Goal: Navigation & Orientation: Find specific page/section

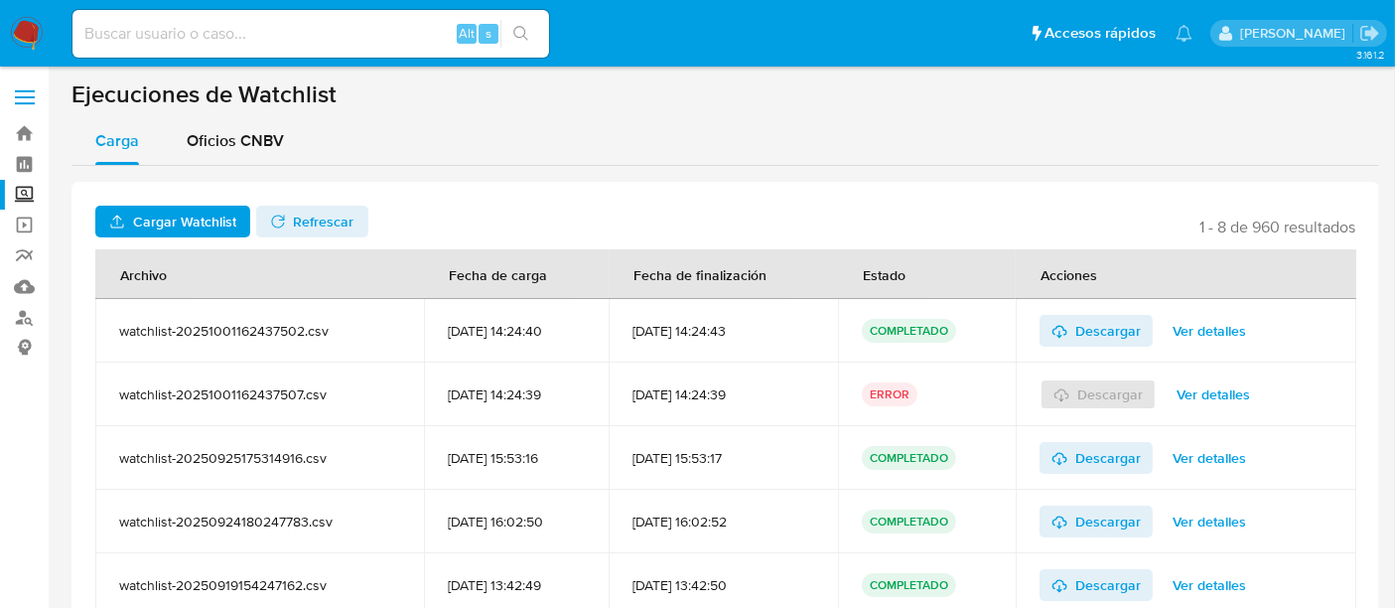
click at [28, 195] on label "Screening" at bounding box center [118, 195] width 236 height 31
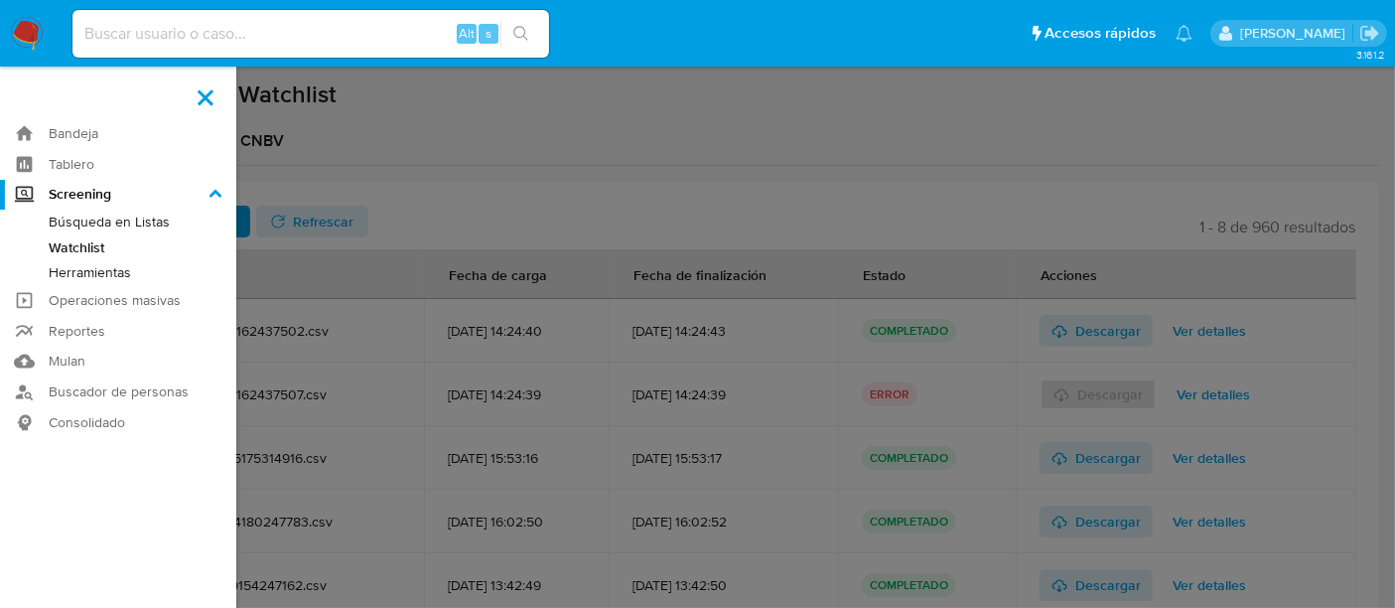
click at [0, 0] on input "Screening" at bounding box center [0, 0] width 0 height 0
click at [109, 387] on link "Buscador de personas" at bounding box center [118, 391] width 236 height 31
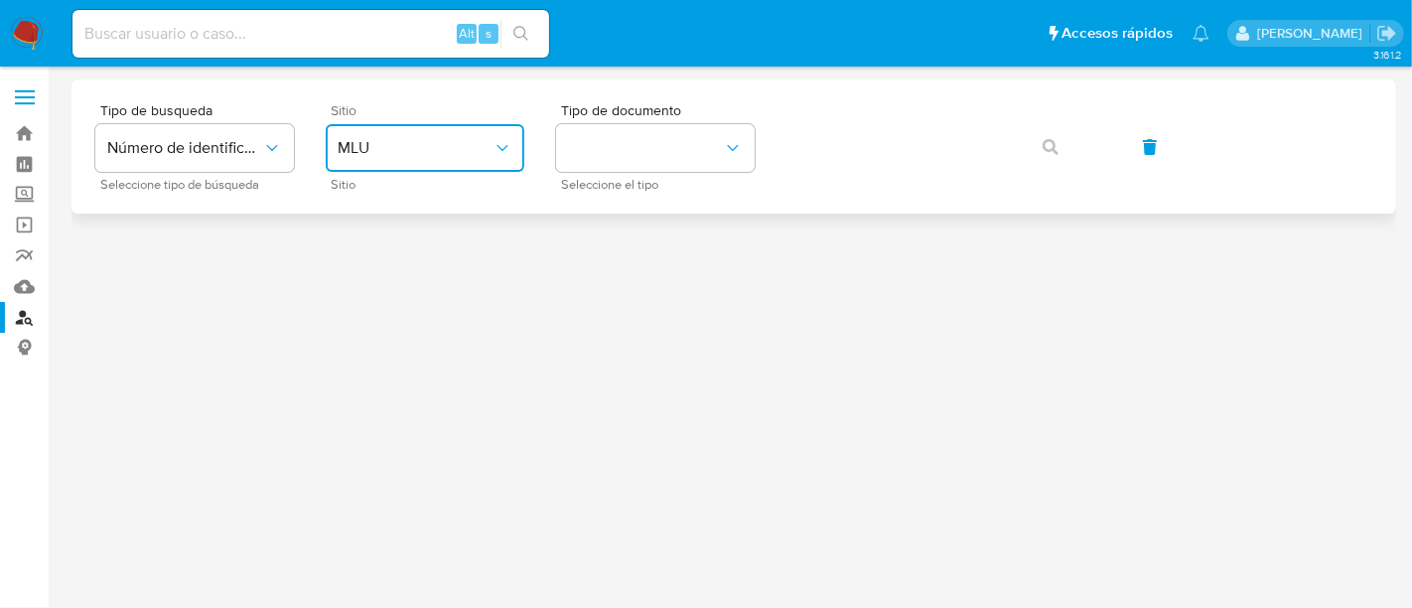
click at [437, 147] on span "MLU" at bounding box center [415, 148] width 155 height 20
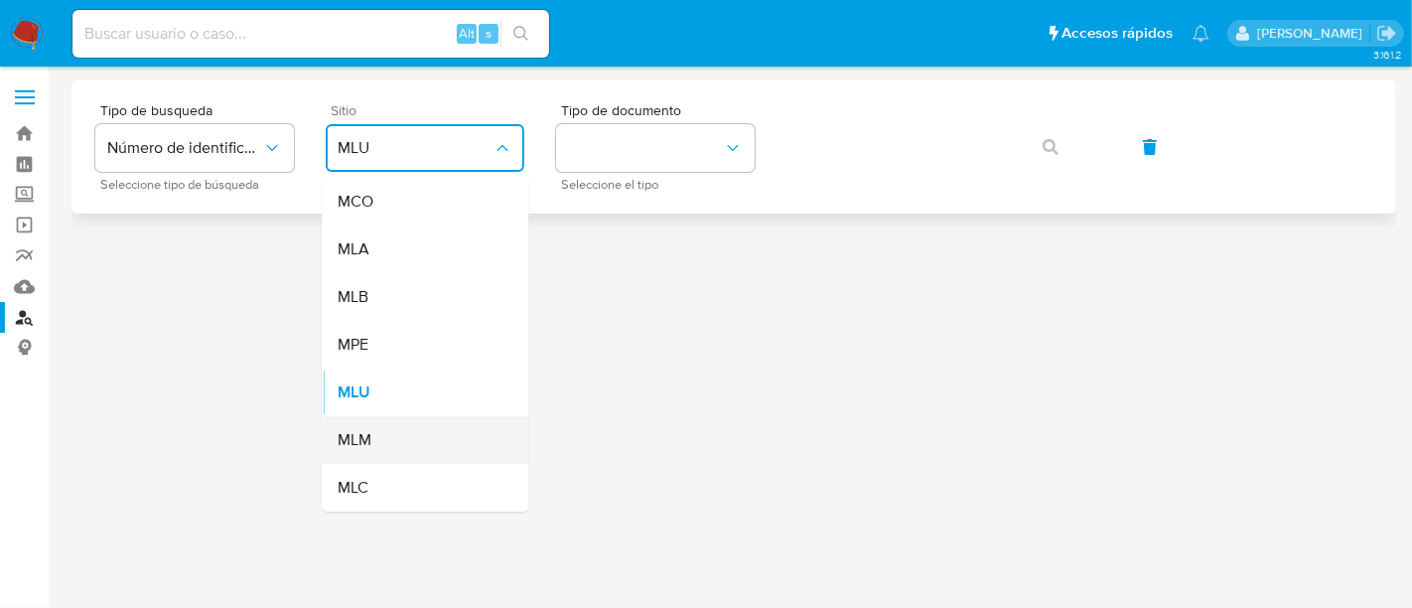
click at [385, 432] on div "MLM" at bounding box center [419, 440] width 163 height 48
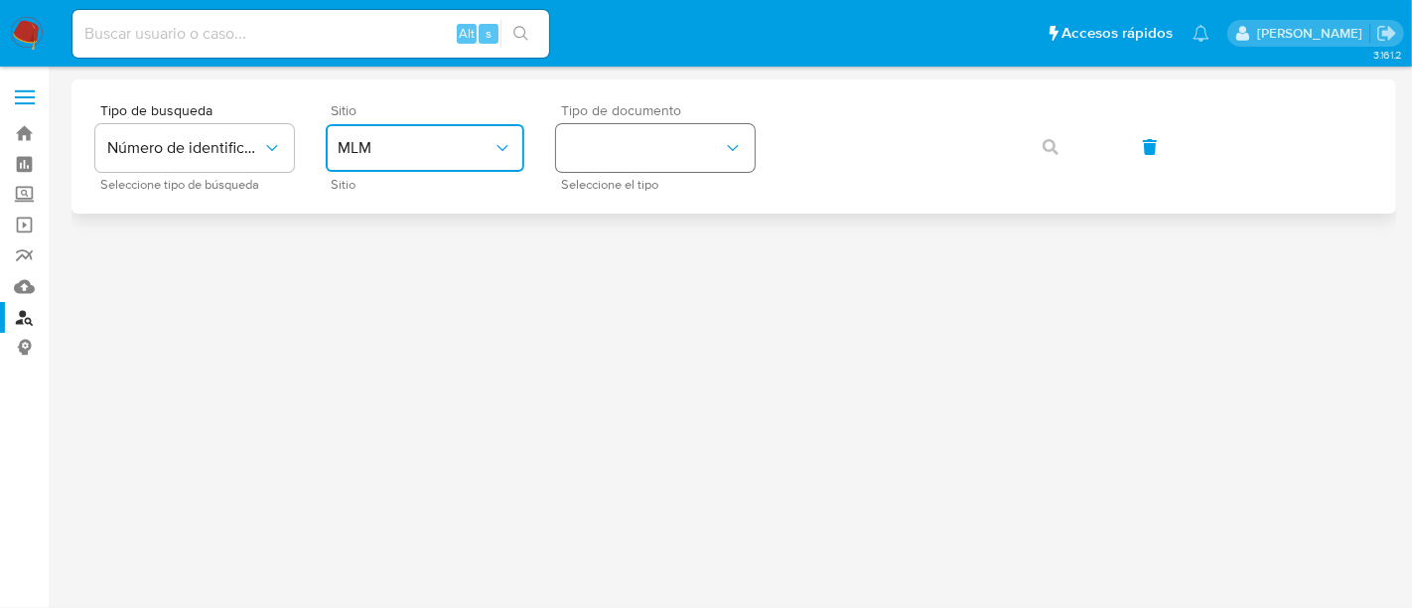
click at [652, 146] on button "identificationType" at bounding box center [655, 148] width 199 height 48
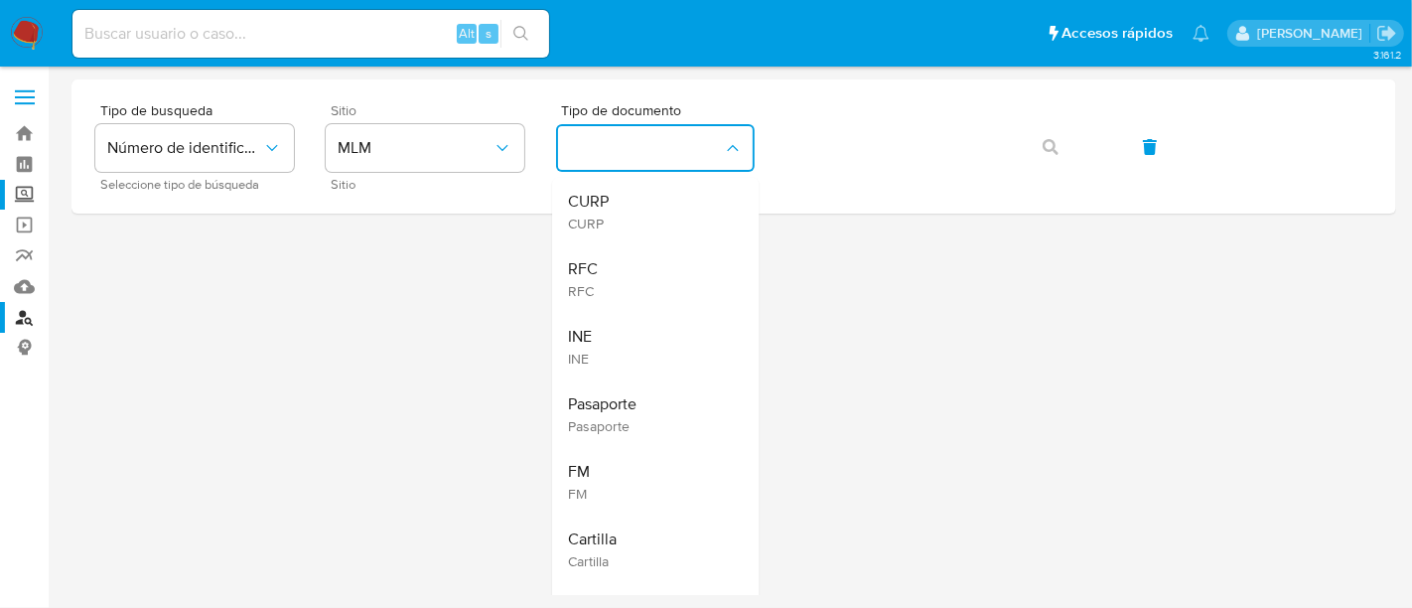
click at [33, 191] on label "Screening" at bounding box center [118, 195] width 236 height 31
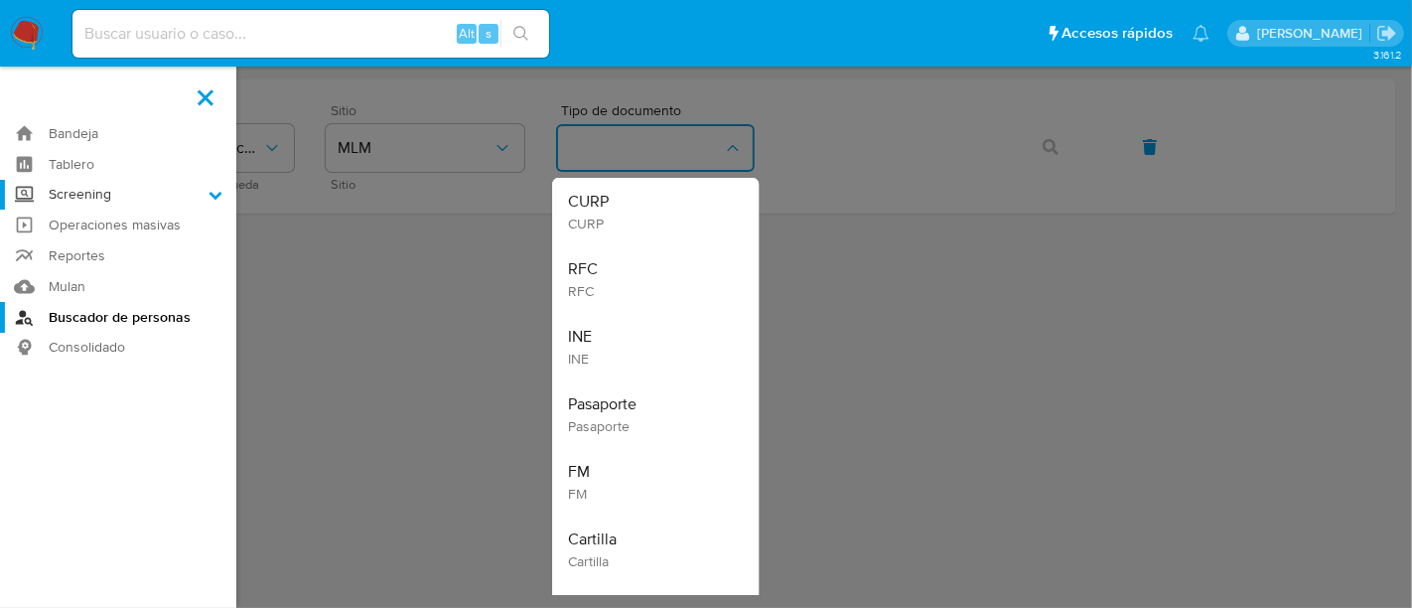
click at [0, 0] on input "Screening" at bounding box center [0, 0] width 0 height 0
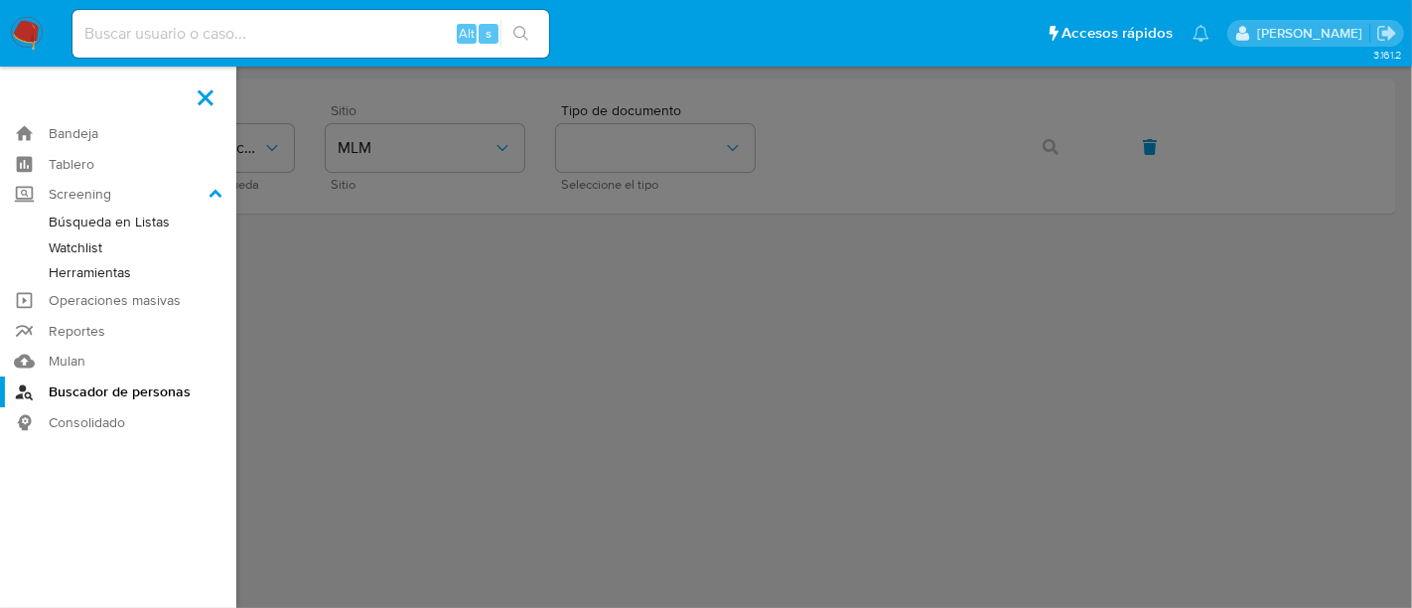
click at [305, 330] on label at bounding box center [706, 304] width 1412 height 608
click at [0, 0] on input "checkbox" at bounding box center [0, 0] width 0 height 0
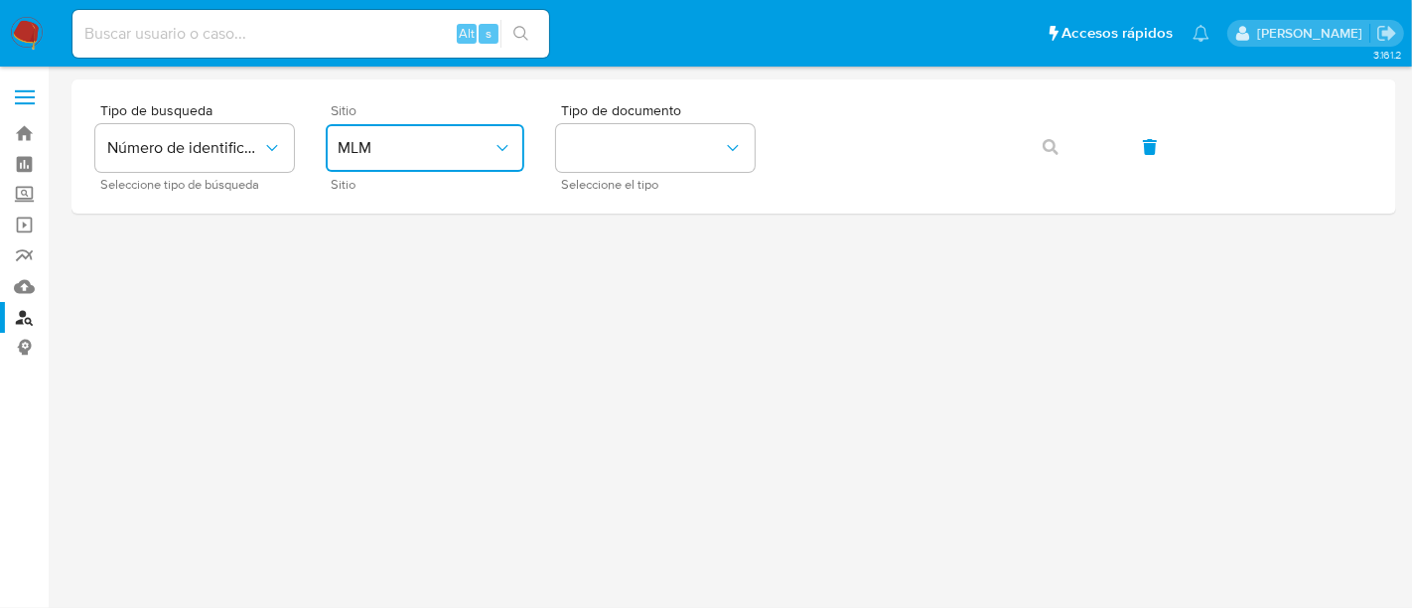
click at [385, 154] on span "MLM" at bounding box center [415, 148] width 155 height 20
click at [603, 152] on button "identificationType" at bounding box center [655, 148] width 199 height 48
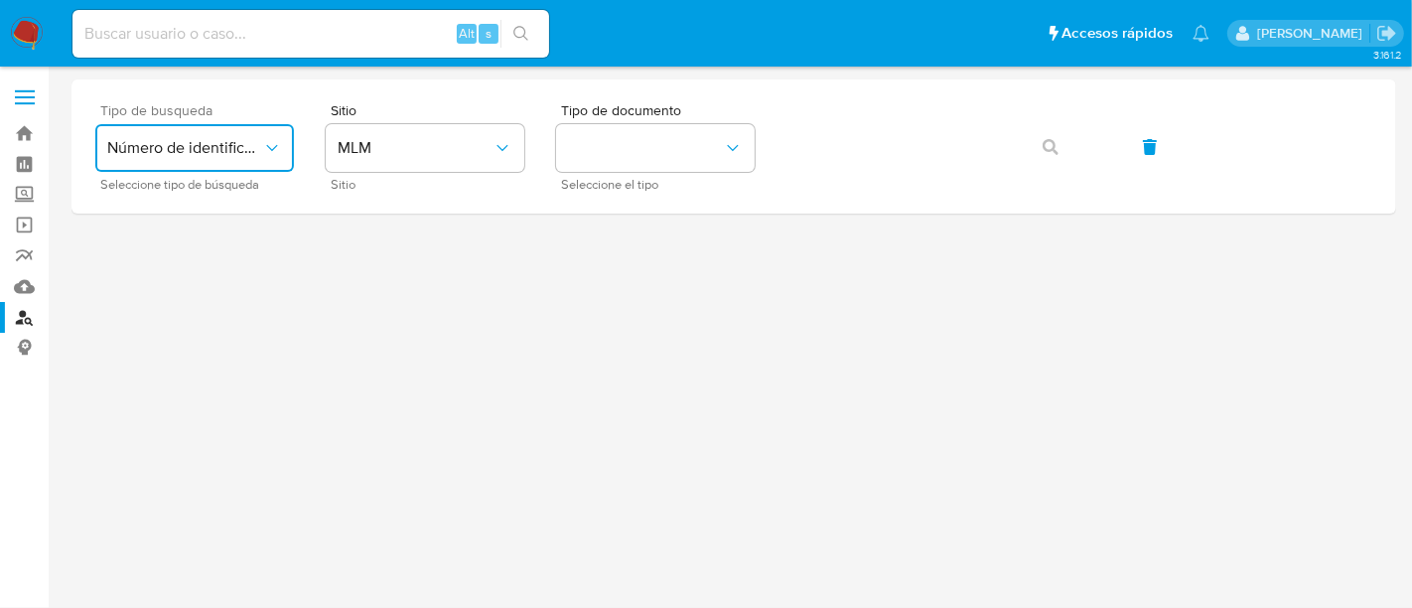
click at [220, 146] on span "Número de identificación" at bounding box center [184, 148] width 155 height 20
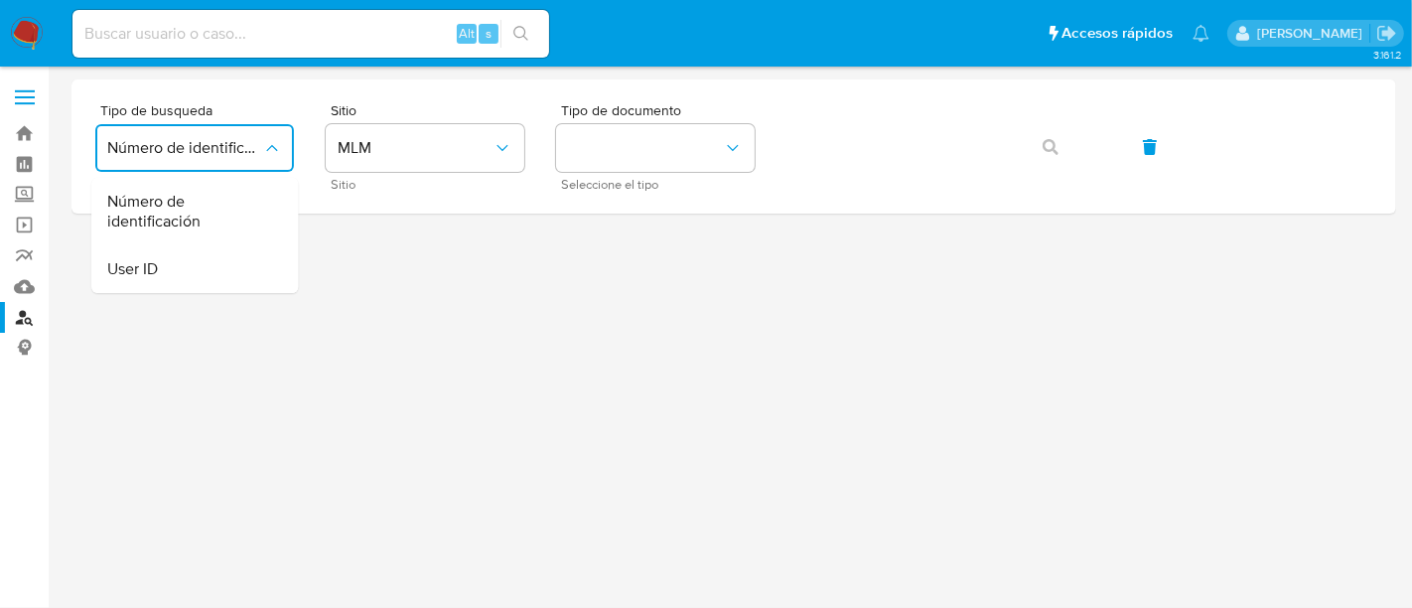
click at [136, 441] on div at bounding box center [733, 301] width 1325 height 444
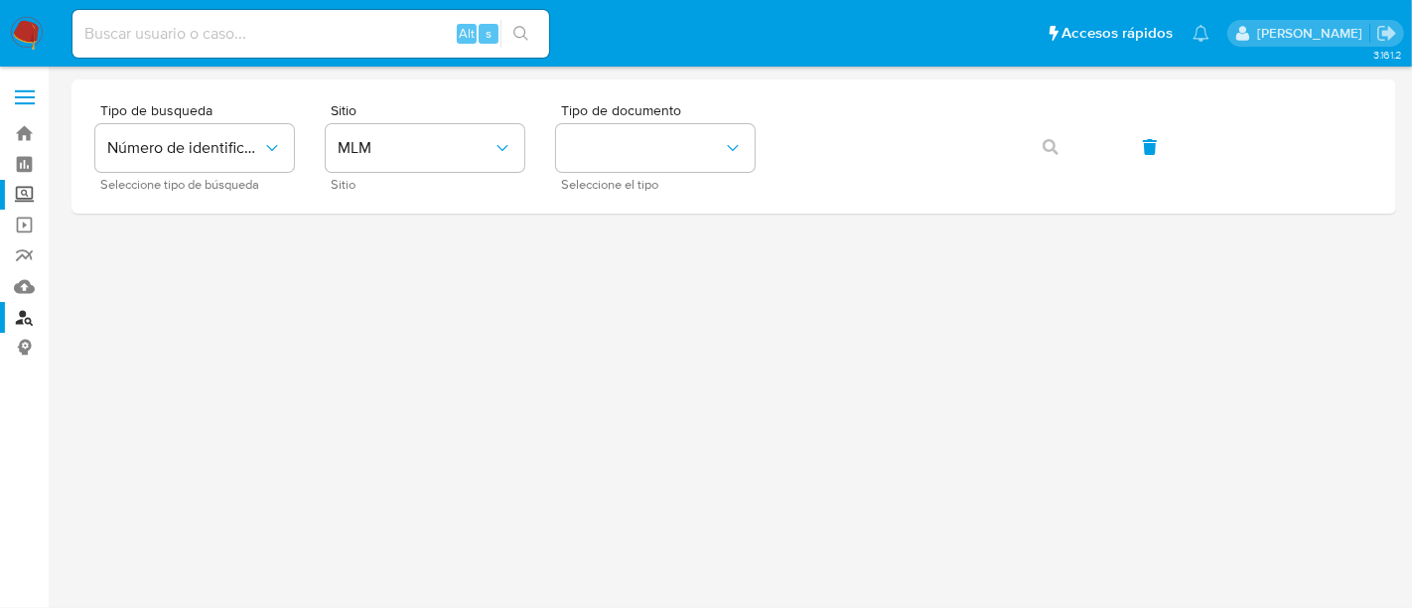
click at [20, 198] on label "Screening" at bounding box center [118, 195] width 236 height 31
click at [0, 0] on input "Screening" at bounding box center [0, 0] width 0 height 0
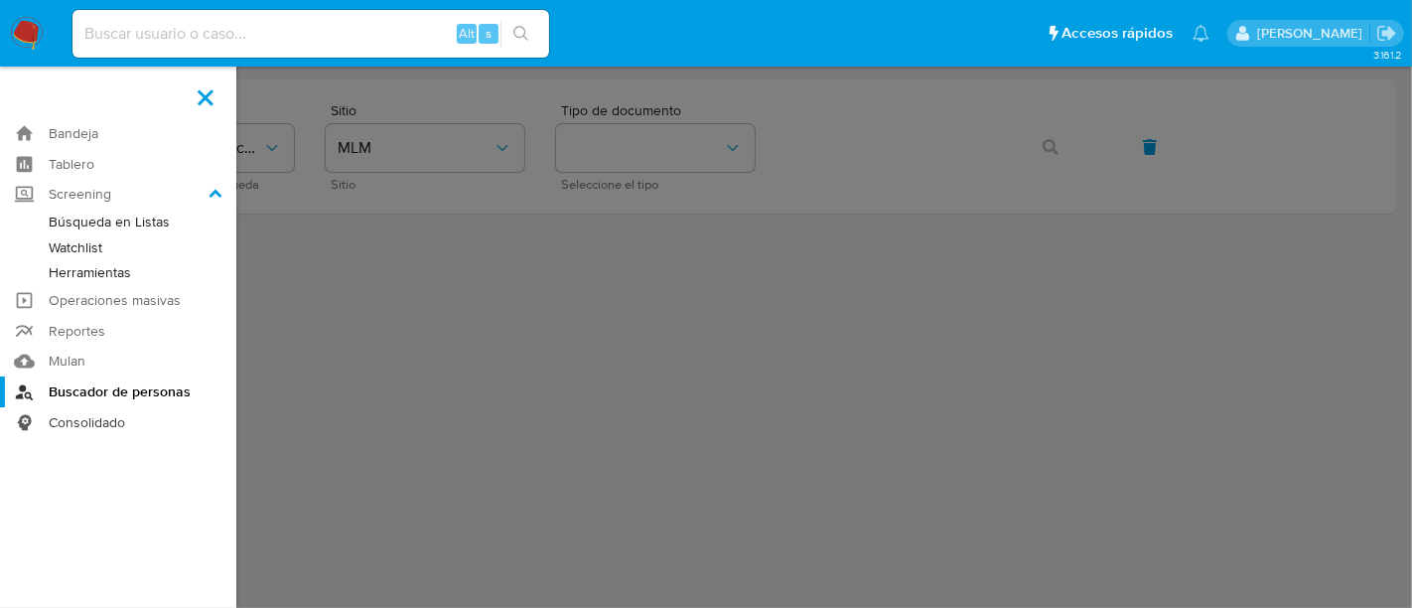
click at [101, 421] on link "Consolidado" at bounding box center [118, 422] width 236 height 31
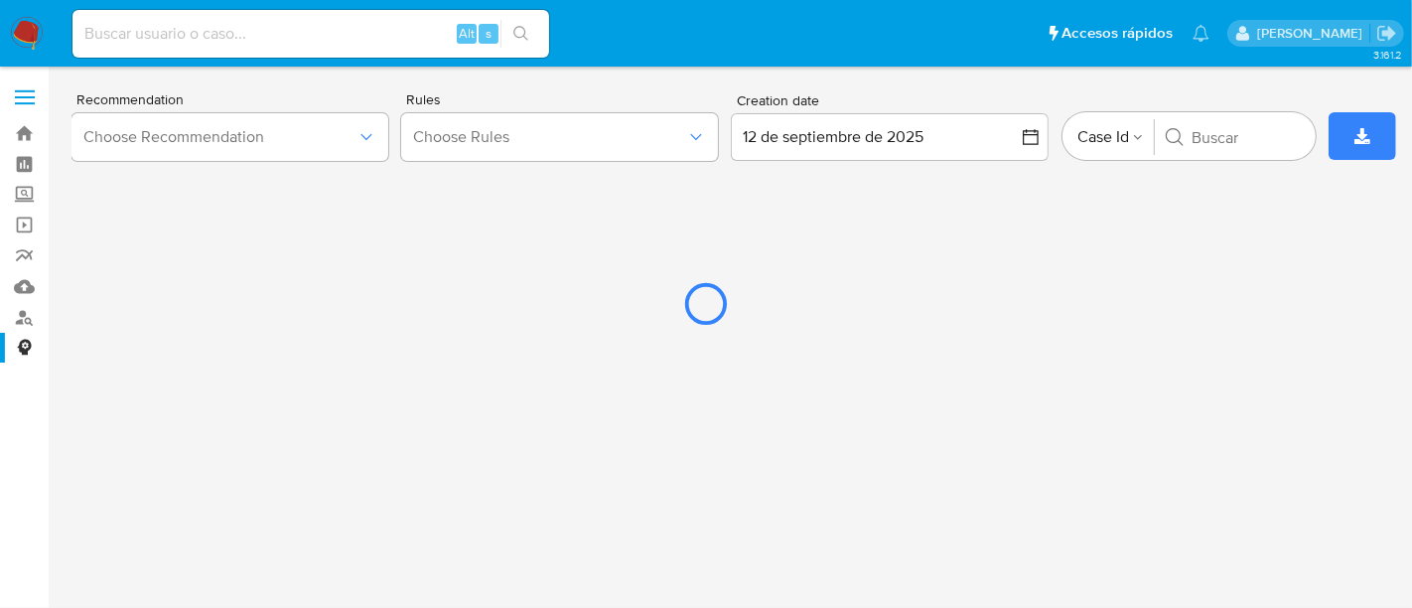
click at [23, 131] on div at bounding box center [706, 304] width 1412 height 608
click at [27, 133] on div at bounding box center [706, 304] width 1412 height 608
click at [25, 131] on div at bounding box center [706, 304] width 1412 height 608
click at [27, 137] on div at bounding box center [706, 304] width 1412 height 608
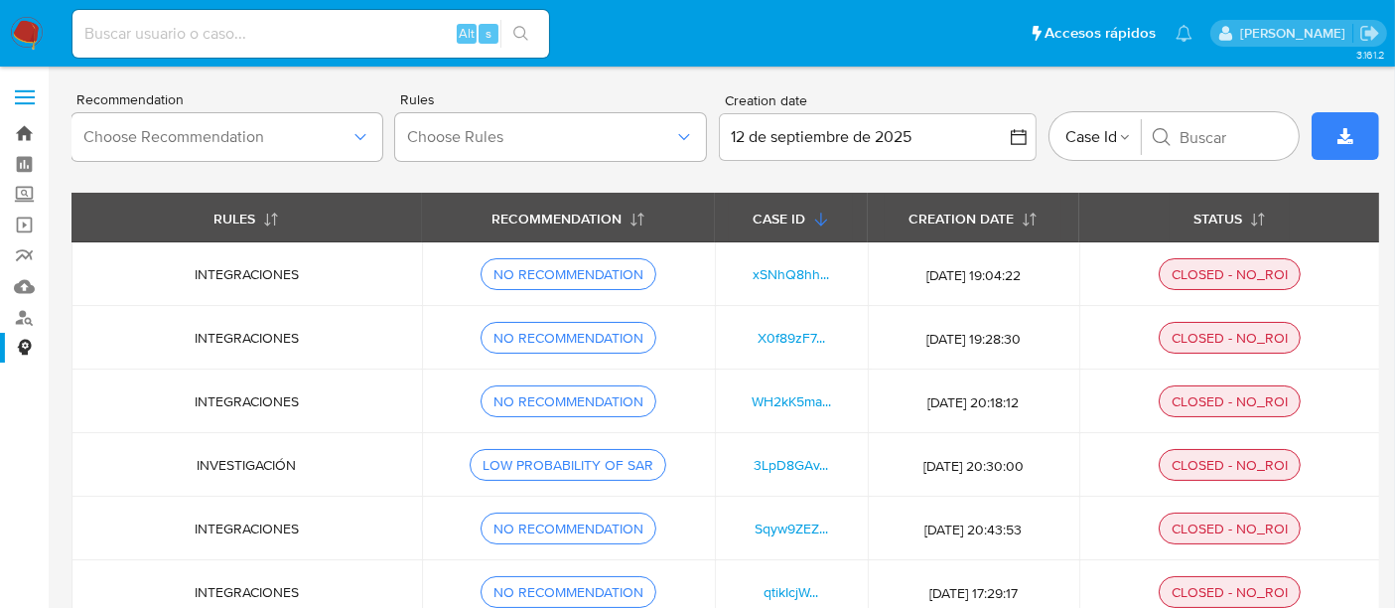
click at [19, 124] on link "Bandeja" at bounding box center [118, 133] width 236 height 31
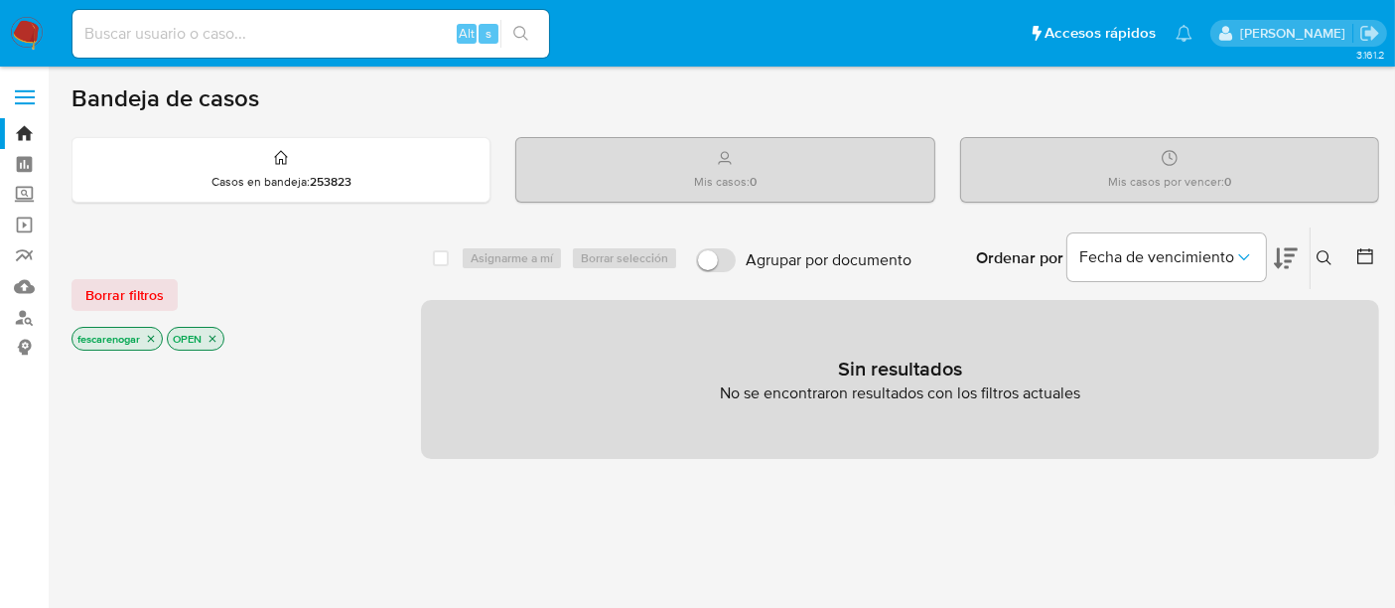
click at [213, 335] on icon "close-filter" at bounding box center [213, 339] width 12 height 12
click at [155, 341] on icon "close-filter" at bounding box center [151, 341] width 7 height 7
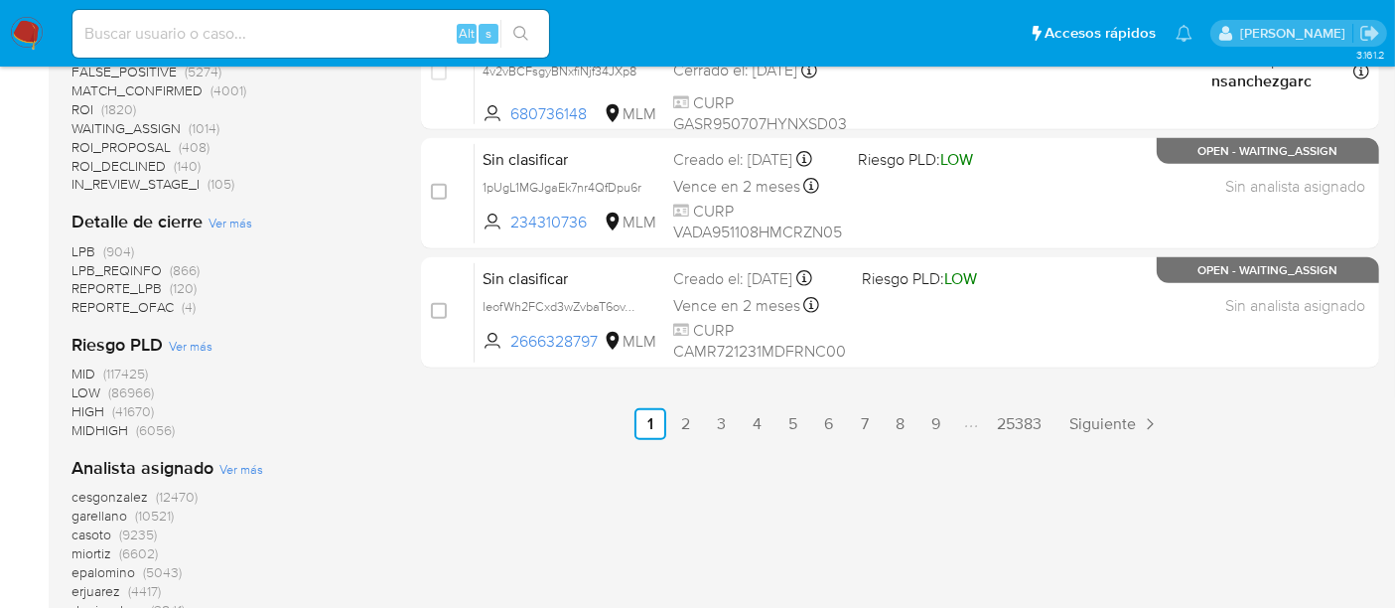
scroll to position [1122, 0]
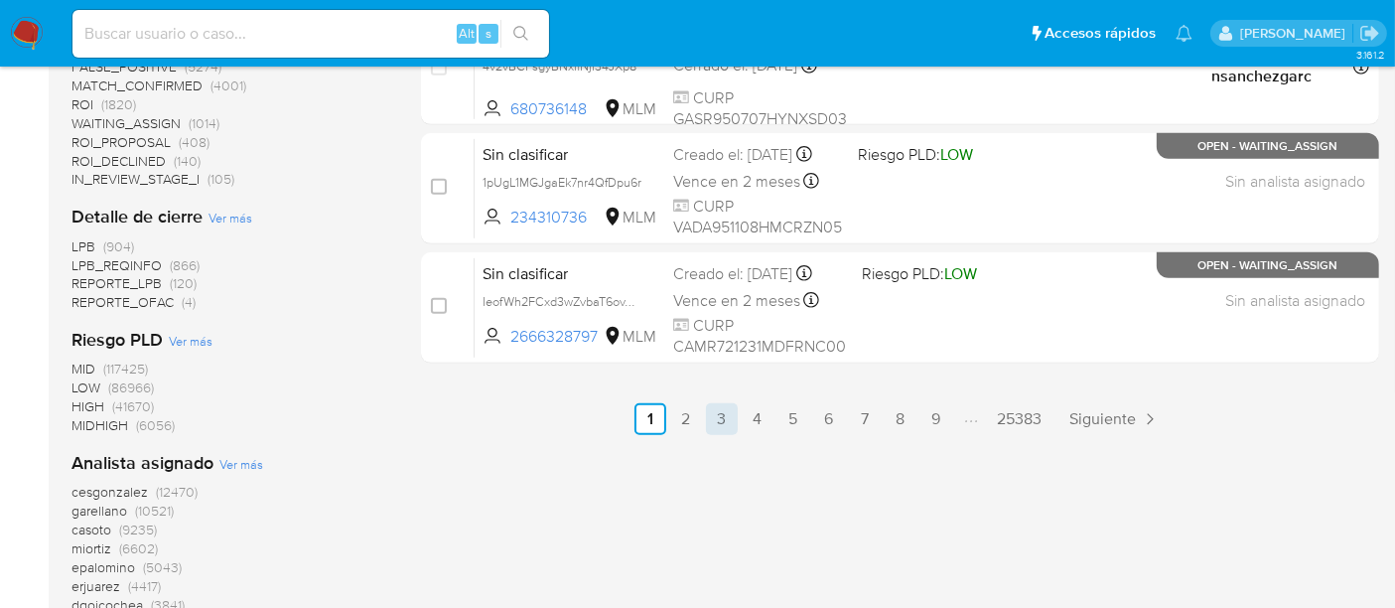
click at [730, 418] on link "3" at bounding box center [722, 419] width 32 height 32
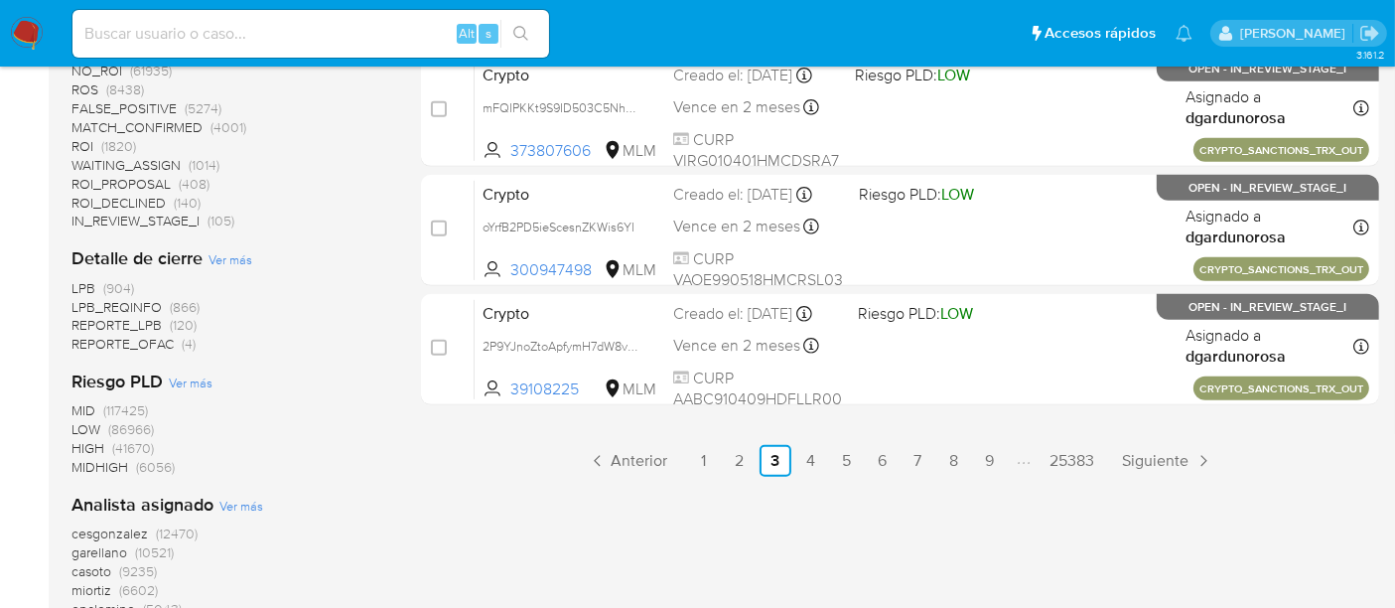
scroll to position [1144, 0]
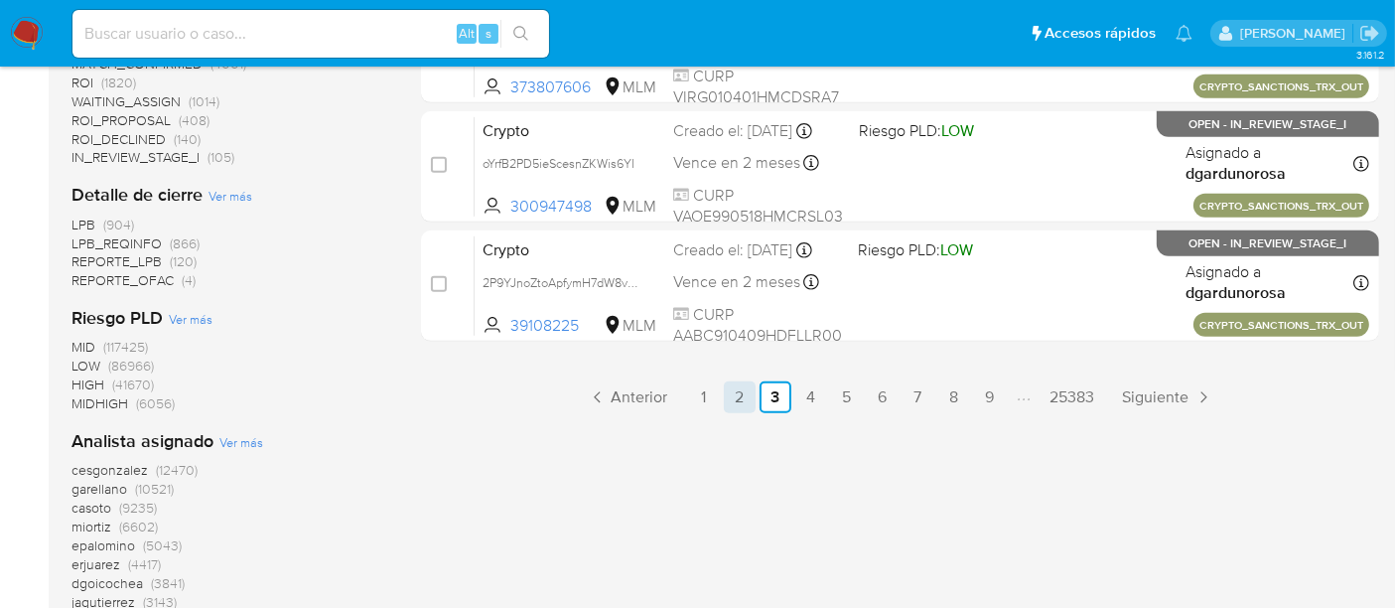
click at [734, 391] on link "2" at bounding box center [740, 397] width 32 height 32
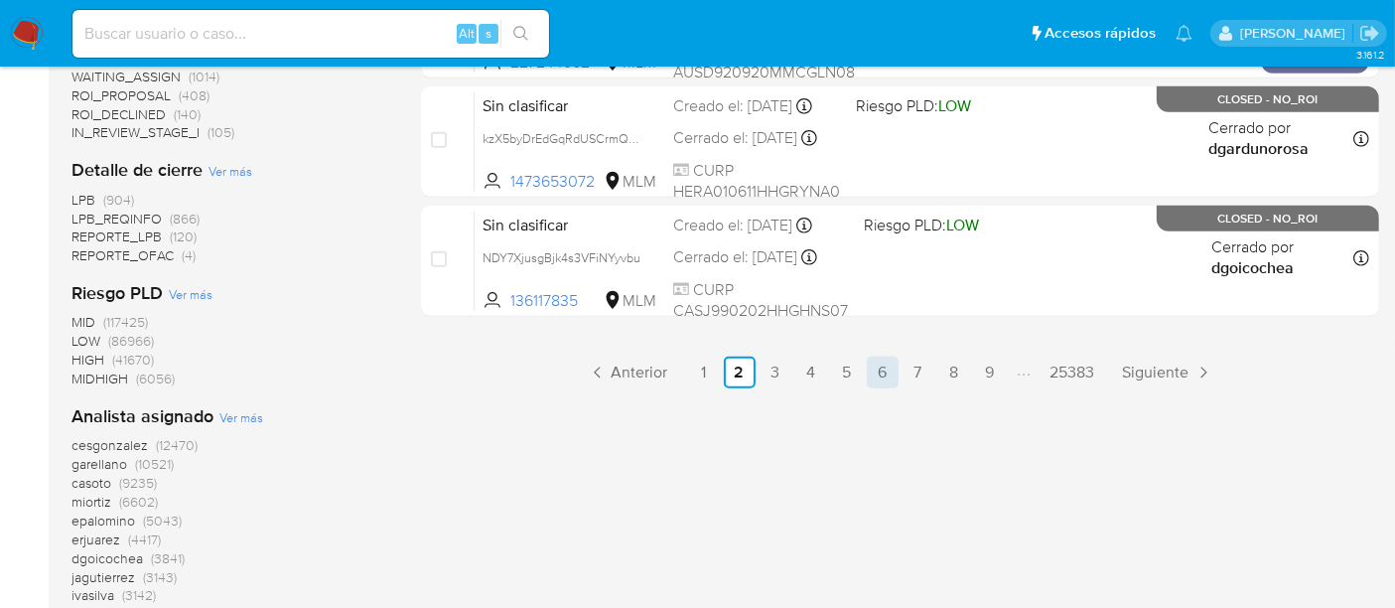
scroll to position [1169, 0]
click at [848, 359] on link "5" at bounding box center [847, 372] width 32 height 32
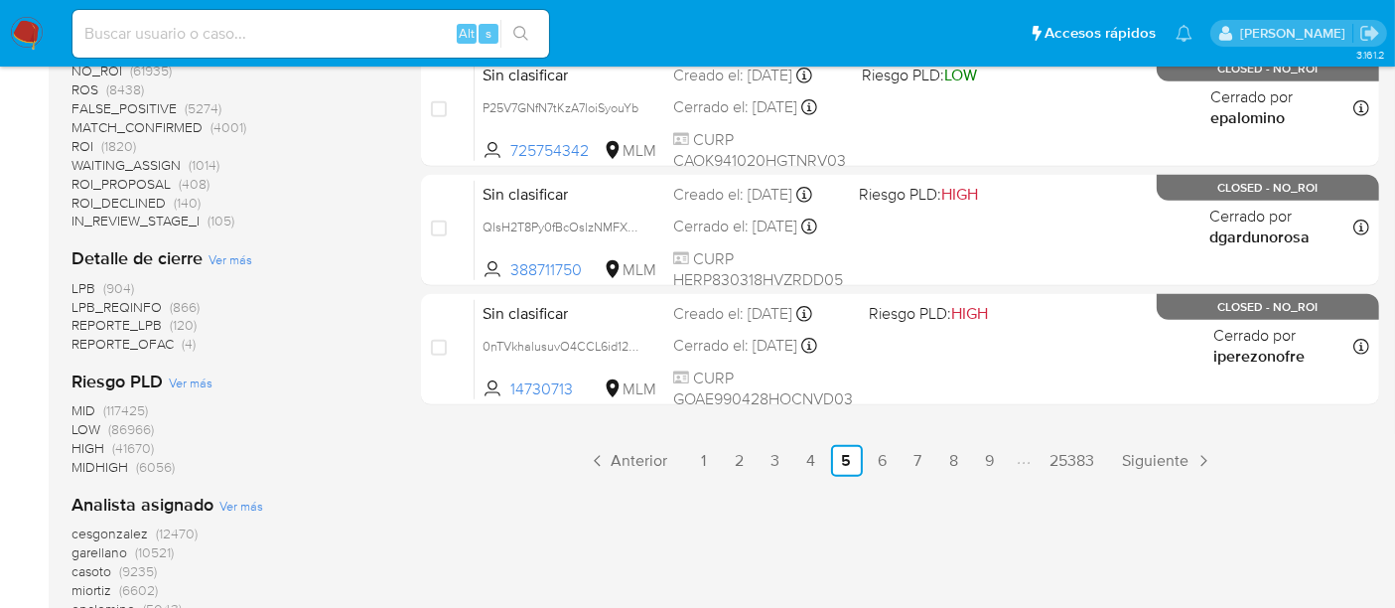
scroll to position [1083, 0]
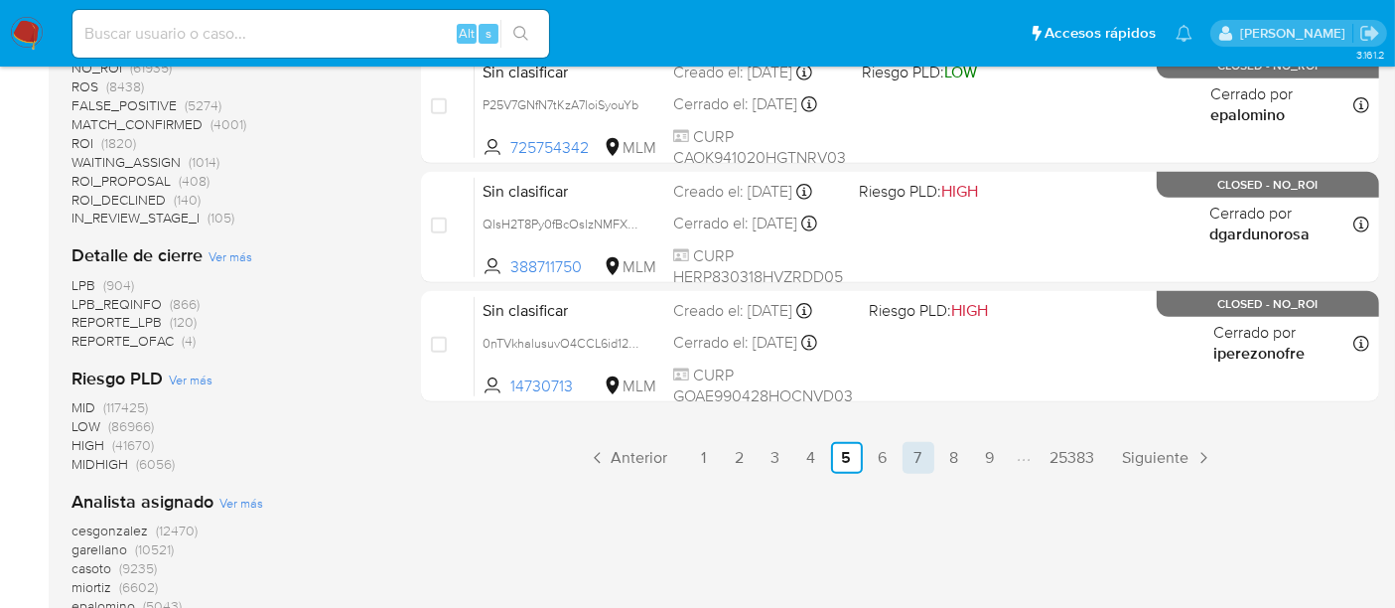
click at [911, 458] on link "7" at bounding box center [919, 458] width 32 height 32
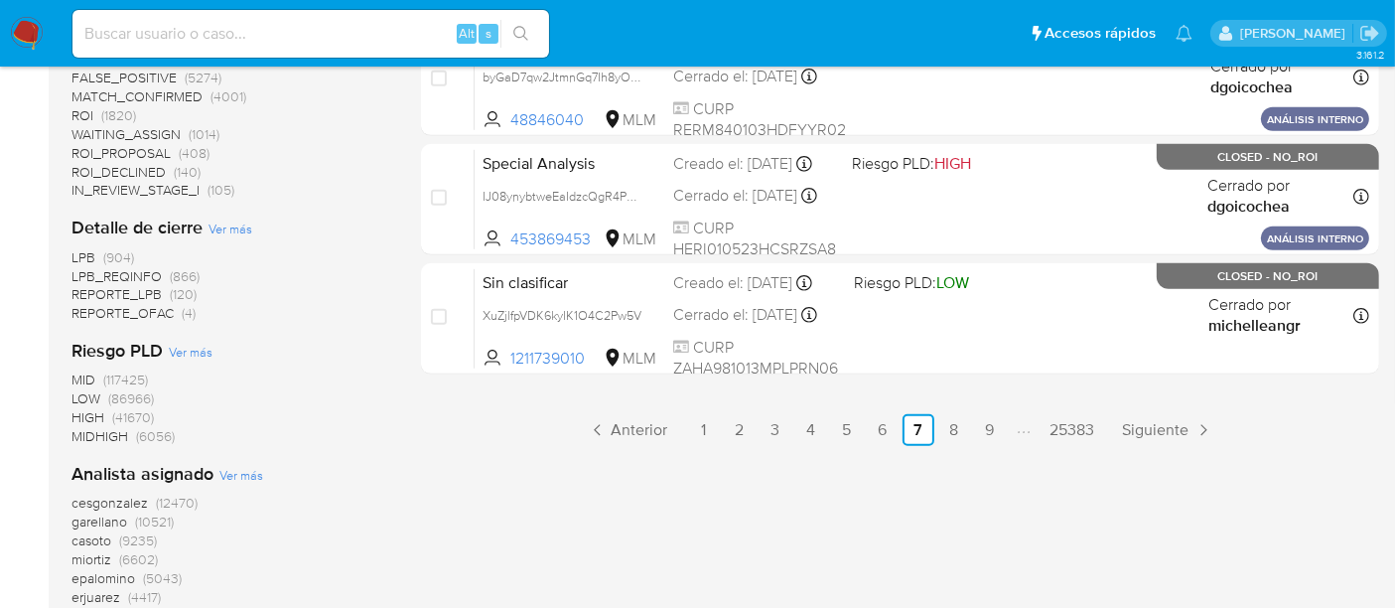
scroll to position [1112, 0]
click at [983, 435] on link "9" at bounding box center [990, 429] width 32 height 32
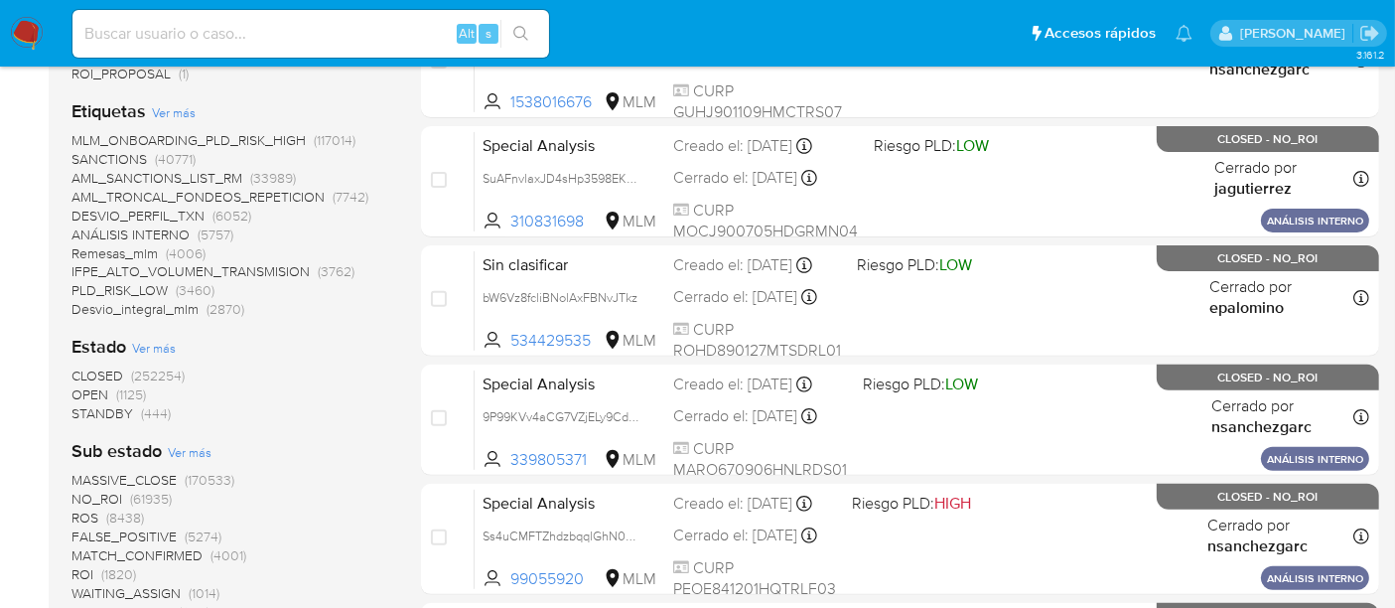
scroll to position [1021, 0]
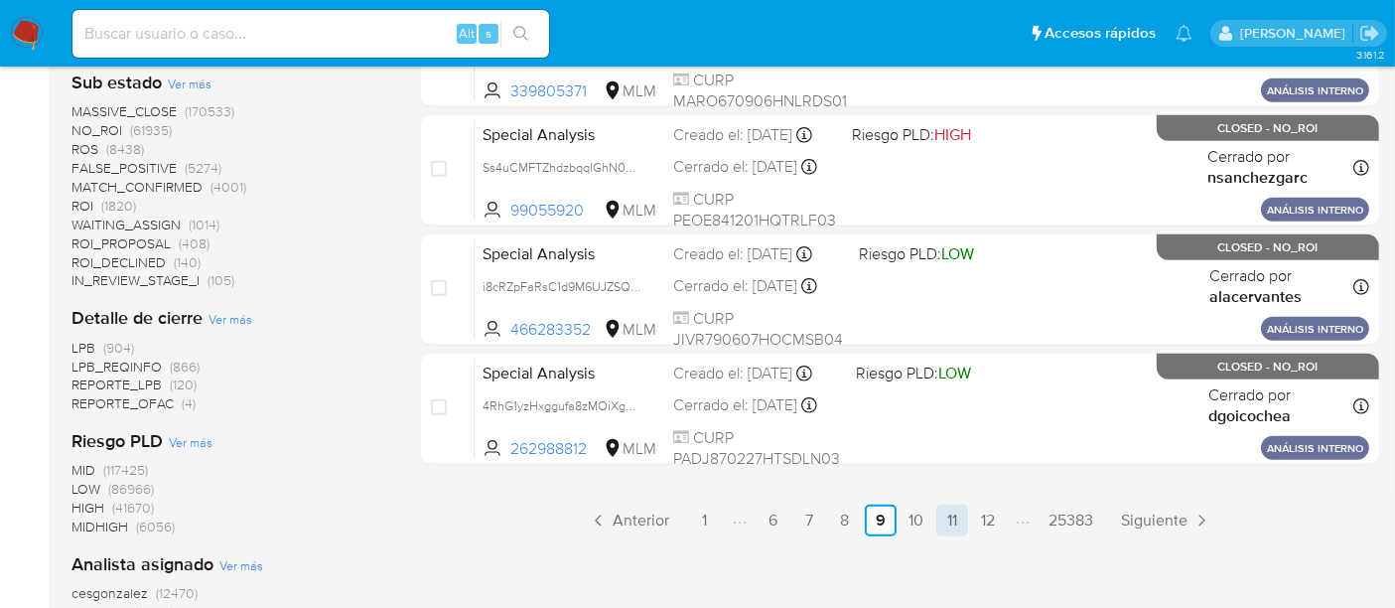
click at [953, 526] on link "11" at bounding box center [952, 520] width 32 height 32
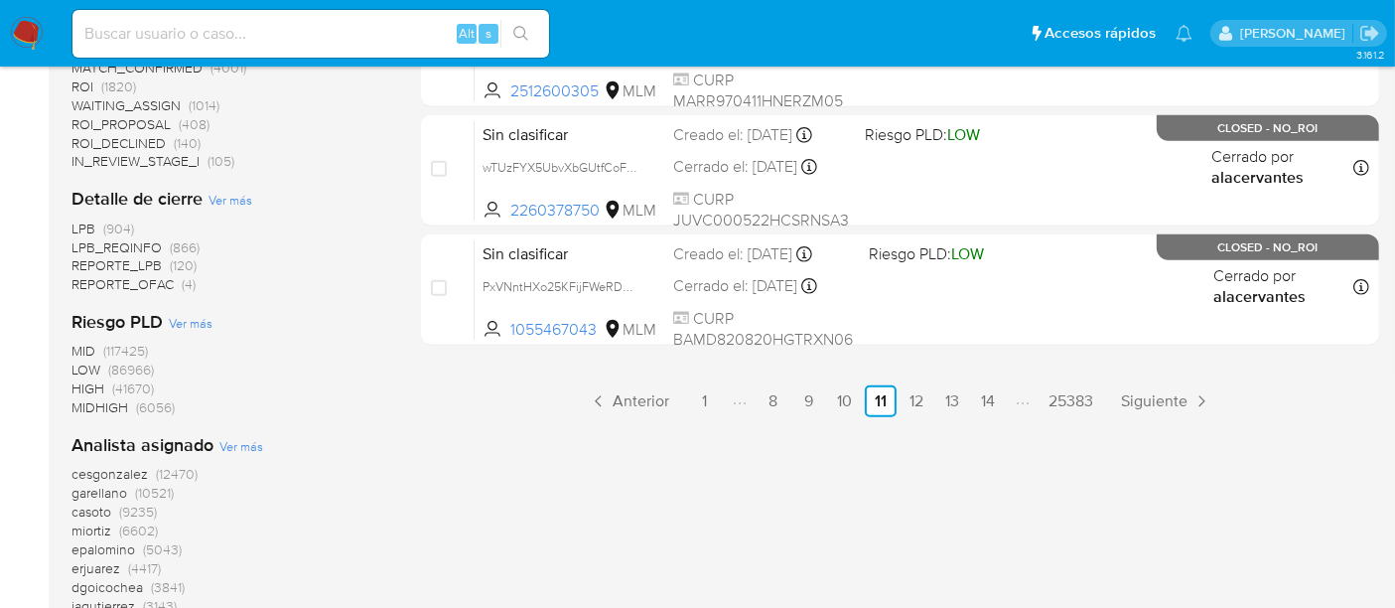
scroll to position [1144, 0]
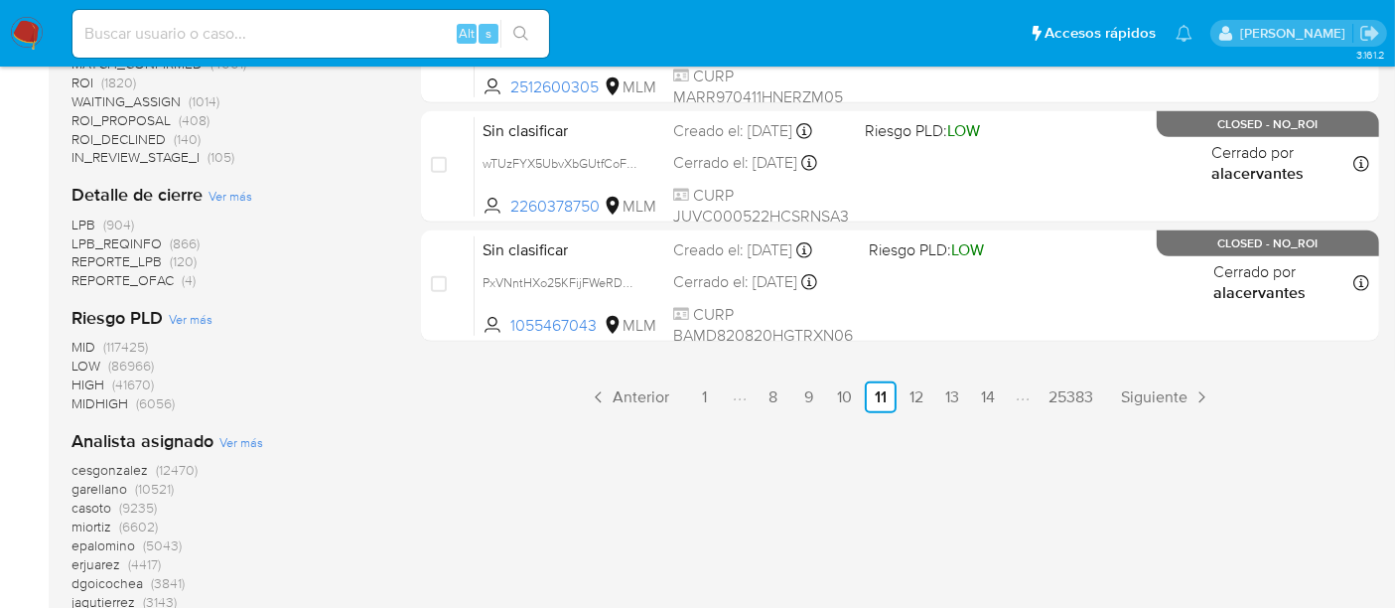
click at [916, 405] on link "12" at bounding box center [917, 397] width 32 height 32
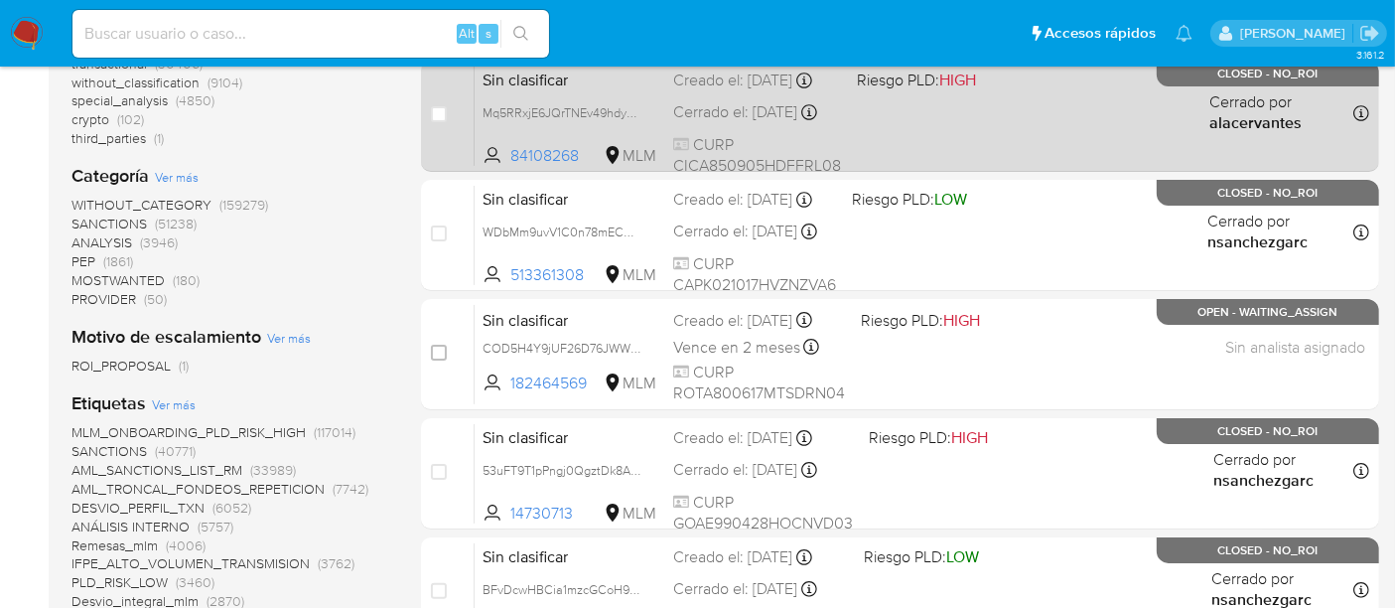
scroll to position [362, 0]
